Goal: Obtain resource: Obtain resource

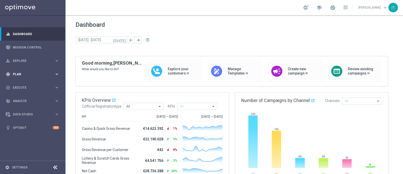
click at [26, 75] on div "gps_fixed Plan" at bounding box center [30, 74] width 49 height 5
click at [24, 84] on link "Target Groups" at bounding box center [32, 84] width 39 height 4
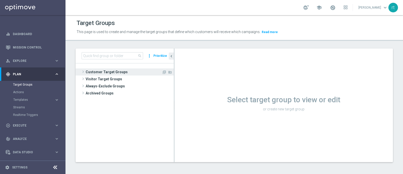
click at [125, 73] on span "Customer Target Groups" at bounding box center [124, 71] width 76 height 7
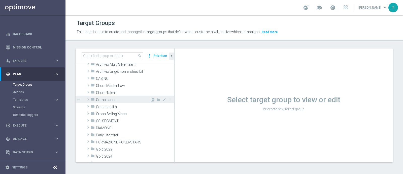
scroll to position [65, 0]
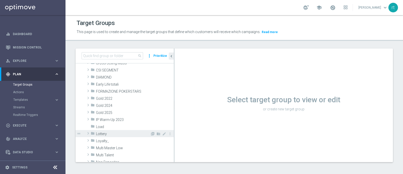
click at [110, 133] on span "Lottery" at bounding box center [123, 133] width 54 height 4
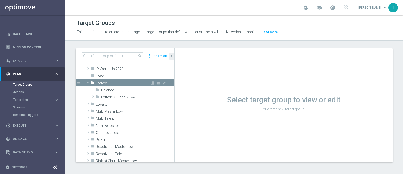
scroll to position [117, 0]
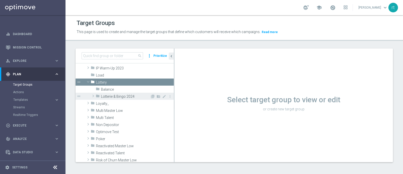
click at [121, 96] on span "Lotterie & Bingo 2024" at bounding box center [125, 96] width 49 height 4
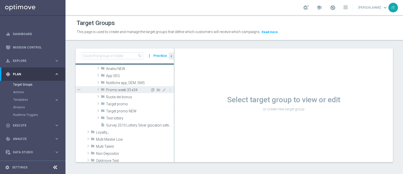
scroll to position [154, 0]
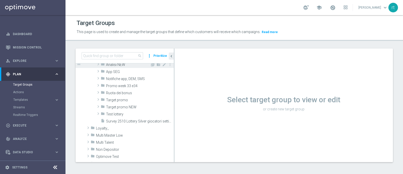
click at [117, 65] on span "Analisi NEW" at bounding box center [128, 64] width 44 height 4
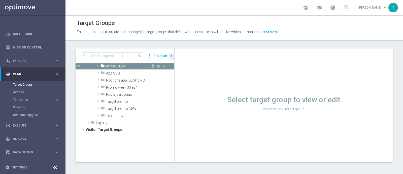
scroll to position [88, 0]
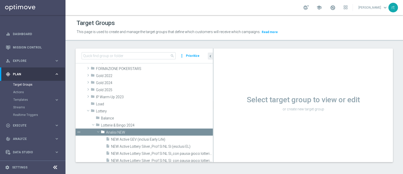
drag, startPoint x: 174, startPoint y: 105, endPoint x: 233, endPoint y: 107, distance: 59.0
click at [233, 107] on as-split "search more_vert Prioritize Customer Target Groups library_add create_new_folder" at bounding box center [234, 104] width 317 height 113
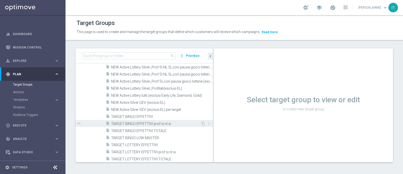
scroll to position [141, 0]
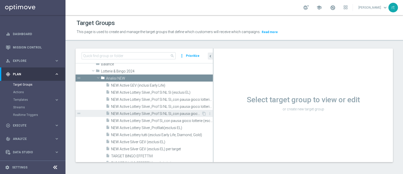
click at [144, 113] on span "NEW Active Lottery Silver_Prof Sì NL Sì_con pausa gioco lotterie (esclusi EL)_m…" at bounding box center [156, 113] width 90 height 4
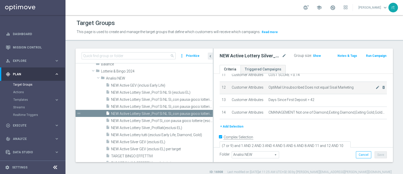
scroll to position [186, 0]
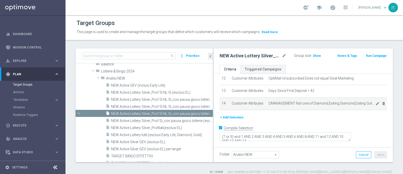
drag, startPoint x: 213, startPoint y: 111, endPoint x: 223, endPoint y: 113, distance: 10.3
click at [223, 113] on as-split "search more_vert Prioritize Customer Target Groups library_add create_new_folder" at bounding box center [234, 104] width 317 height 113
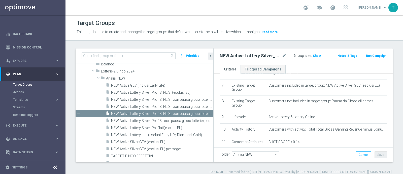
scroll to position [87, 0]
click at [313, 54] on span "Show" at bounding box center [317, 56] width 8 height 4
click at [313, 54] on span "49,786" at bounding box center [318, 56] width 11 height 5
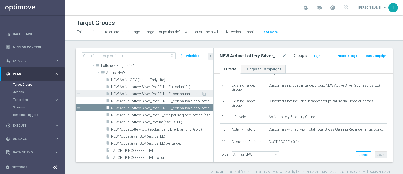
scroll to position [135, 0]
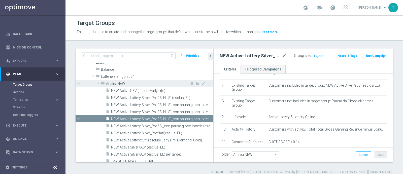
click at [117, 84] on span "Analisi NEW" at bounding box center [147, 83] width 83 height 4
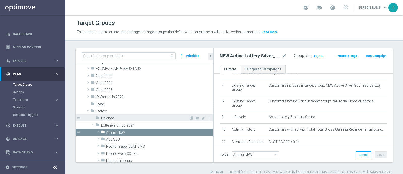
scroll to position [124, 0]
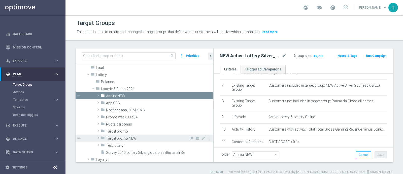
click at [124, 137] on span "Target promo NEW" at bounding box center [147, 138] width 83 height 4
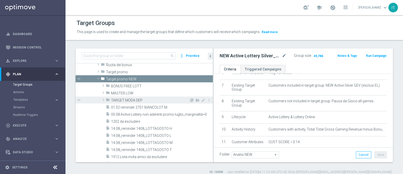
scroll to position [180, 0]
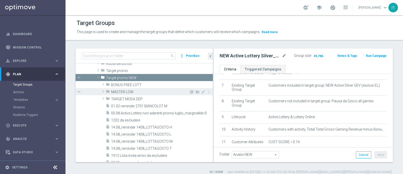
click at [127, 92] on span "MASTER LOW" at bounding box center [150, 92] width 78 height 4
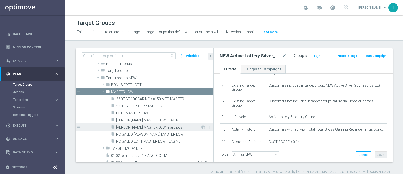
scroll to position [190, 0]
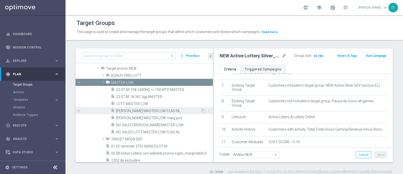
click at [138, 110] on span "LOTT MASTER LOW FLAG NL" at bounding box center [158, 111] width 85 height 4
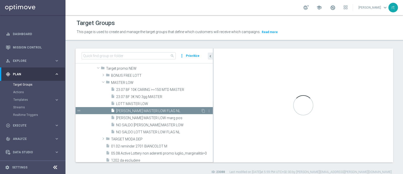
type textarea "(1 and 2 and 3 and 4 and 5 and 6 and 7 and 8 and 12 and 14 and 15 and 16 and (1…"
type input "MASTER LOW"
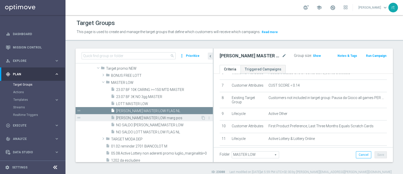
click at [138, 117] on span "LOTT MASTER LOW marg pos" at bounding box center [158, 118] width 85 height 4
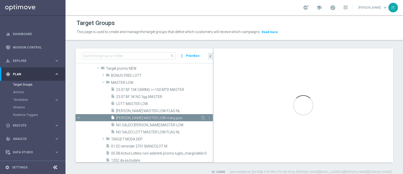
type textarea "(1 and 2 and 3 and 4 and 5 and 6 and 7 and 8 and 12 and 14 and 15 and (11 or (9…"
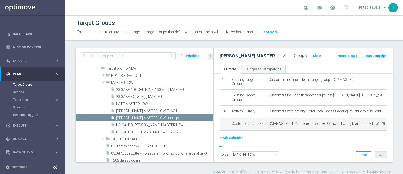
scroll to position [199, 0]
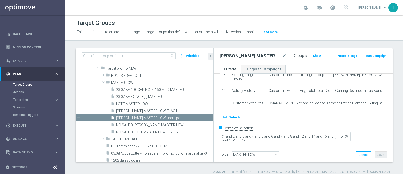
click at [307, 52] on div "Group size : Show" at bounding box center [313, 55] width 39 height 6
click at [313, 54] on span "Show" at bounding box center [317, 56] width 8 height 4
click at [313, 55] on span "2,258" at bounding box center [317, 56] width 9 height 5
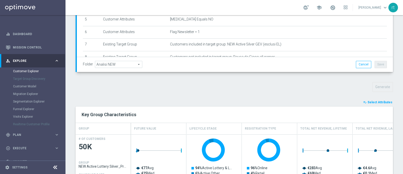
scroll to position [29, 0]
click at [371, 100] on span "Select Attributes" at bounding box center [379, 102] width 25 height 4
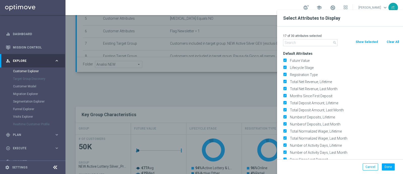
click at [391, 41] on button "Clear All" at bounding box center [392, 42] width 13 height 6
checkbox input "false"
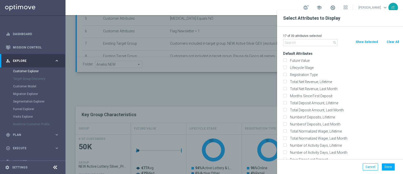
checkbox input "false"
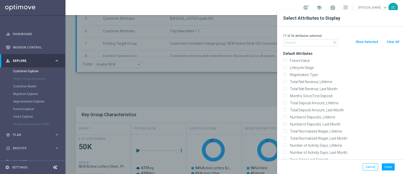
checkbox input "false"
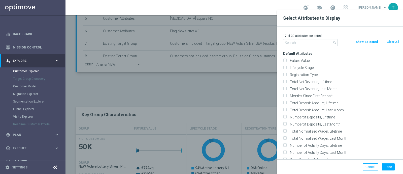
checkbox input "false"
click at [306, 68] on label "Lifecycle Stage" at bounding box center [343, 67] width 111 height 5
click at [286, 68] on input "Lifecycle Stage" at bounding box center [284, 67] width 3 height 3
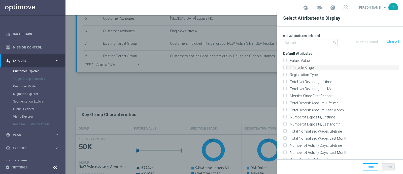
checkbox input "true"
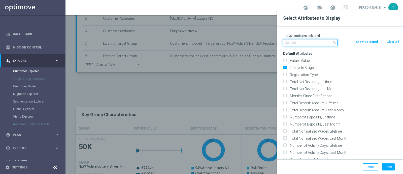
click at [303, 43] on input "text" at bounding box center [310, 42] width 54 height 7
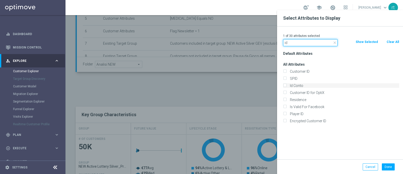
type input "id"
click at [295, 86] on label "Id Conto" at bounding box center [343, 85] width 111 height 5
click at [286, 86] on input "Id Conto" at bounding box center [284, 85] width 3 height 3
checkbox input "true"
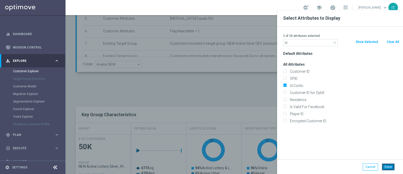
click at [384, 167] on button "Done" at bounding box center [388, 166] width 13 height 7
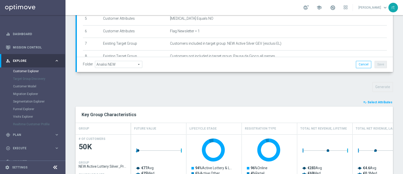
type input "Search"
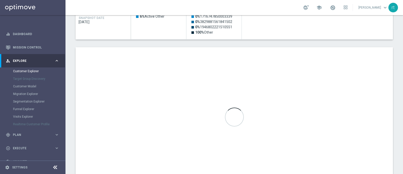
scroll to position [272, 0]
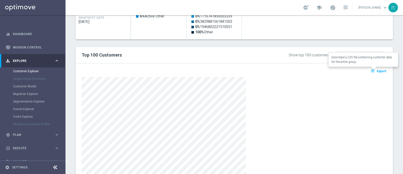
click at [377, 71] on span "Export" at bounding box center [381, 71] width 9 height 4
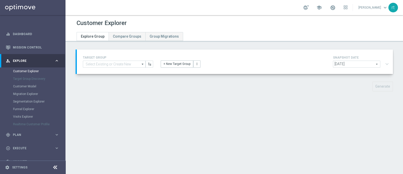
type input "LOTT MASTER LOW marg pos"
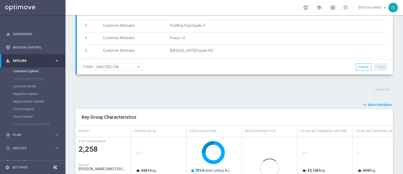
scroll to position [156, 0]
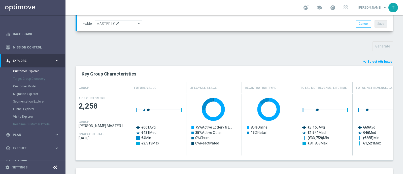
click at [377, 62] on span "Select Attributes" at bounding box center [379, 62] width 25 height 4
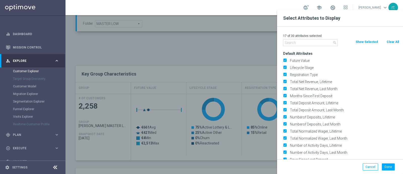
click at [391, 42] on button "Clear All" at bounding box center [392, 42] width 13 height 6
checkbox input "false"
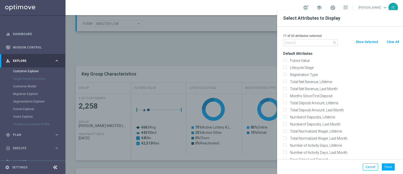
checkbox input "false"
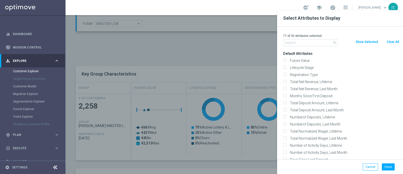
checkbox input "false"
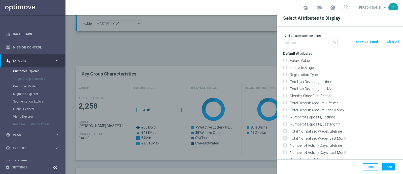
checkbox input "false"
click at [309, 67] on label "Lifecycle Stage" at bounding box center [343, 67] width 111 height 5
click at [286, 67] on input "Lifecycle Stage" at bounding box center [284, 67] width 3 height 3
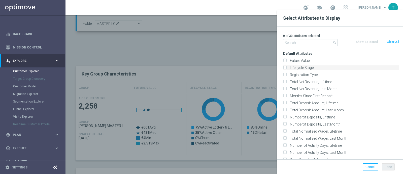
checkbox input "true"
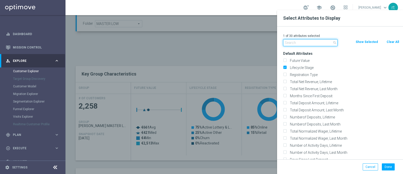
click at [301, 41] on input "text" at bounding box center [310, 42] width 54 height 7
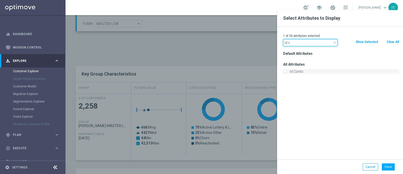
type input "id c"
click at [291, 69] on label "Id Conto" at bounding box center [343, 71] width 111 height 5
click at [286, 70] on input "Id Conto" at bounding box center [284, 71] width 3 height 3
checkbox input "true"
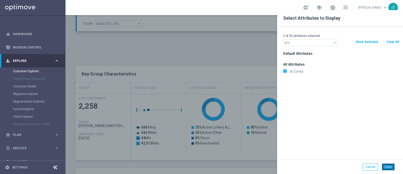
click at [385, 164] on button "Done" at bounding box center [388, 166] width 13 height 7
type input "Search"
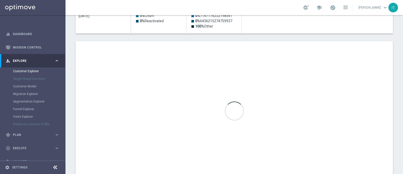
scroll to position [278, 0]
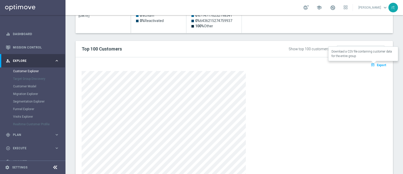
click at [377, 63] on span "Export" at bounding box center [381, 65] width 9 height 4
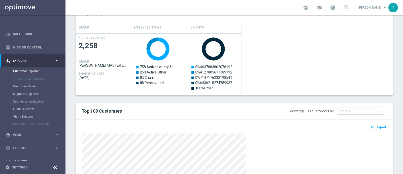
scroll to position [216, 0]
click at [310, 52] on div "Created with Highcharts 9.3.3 75% Active Lottery & Lottery Online 75% Active Lo…" at bounding box center [262, 64] width 262 height 62
click at [272, 83] on div "Created with Highcharts 9.3.3 75% Active Lottery & Lottery Online 75% Active Lo…" at bounding box center [262, 64] width 262 height 62
